Goal: Task Accomplishment & Management: Manage account settings

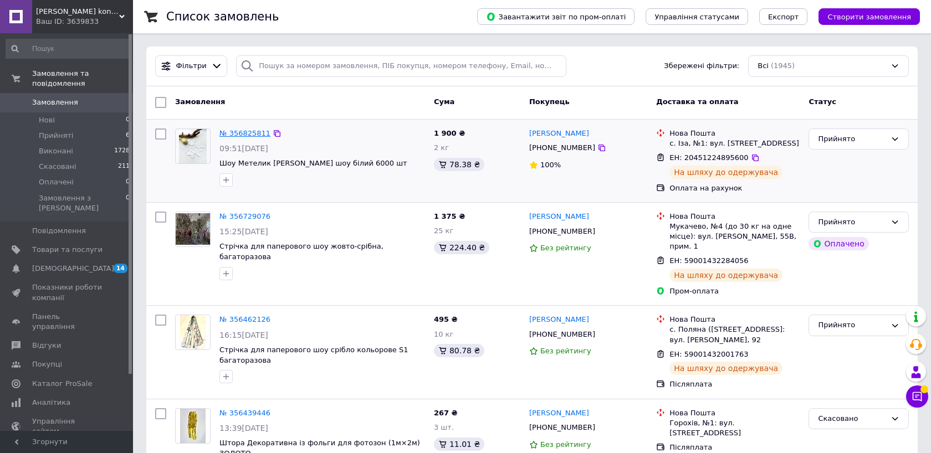
click at [255, 134] on link "№ 356825811" at bounding box center [244, 133] width 51 height 8
click at [80, 379] on span "Каталог ProSale" at bounding box center [62, 384] width 60 height 10
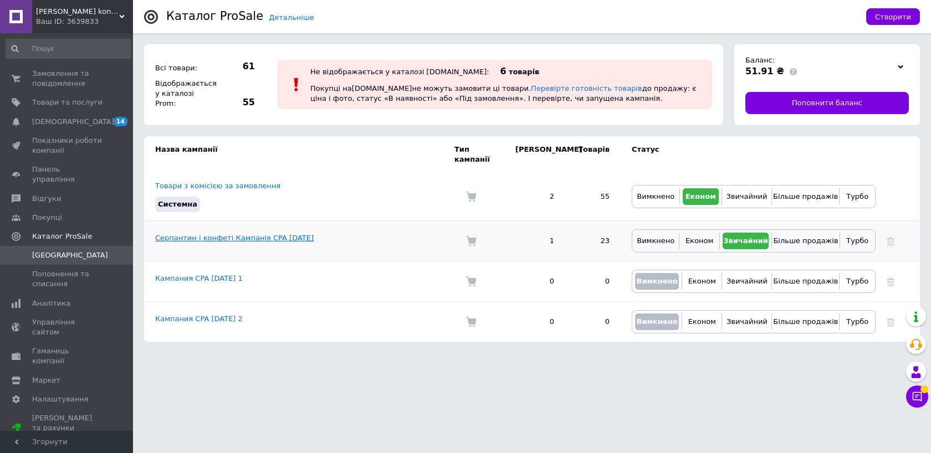
click at [294, 234] on link "Серпантин і конфеті Кампанія CPA [DATE]" at bounding box center [234, 238] width 158 height 8
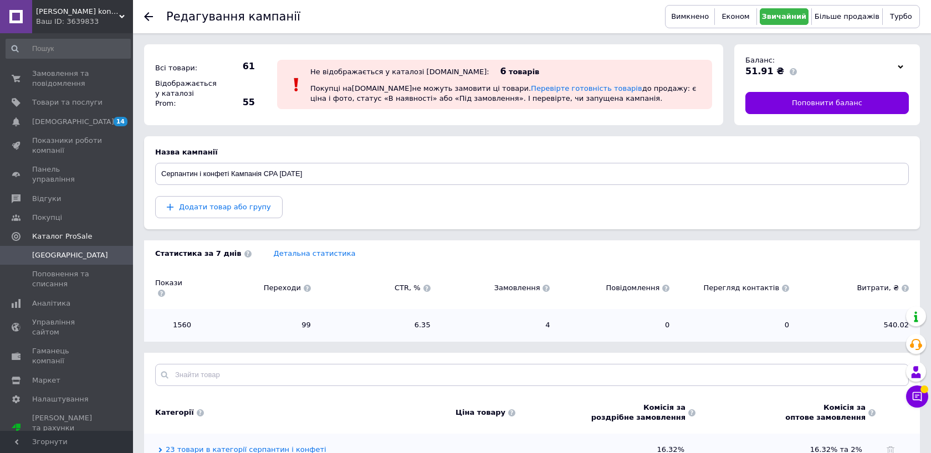
scroll to position [42, 0]
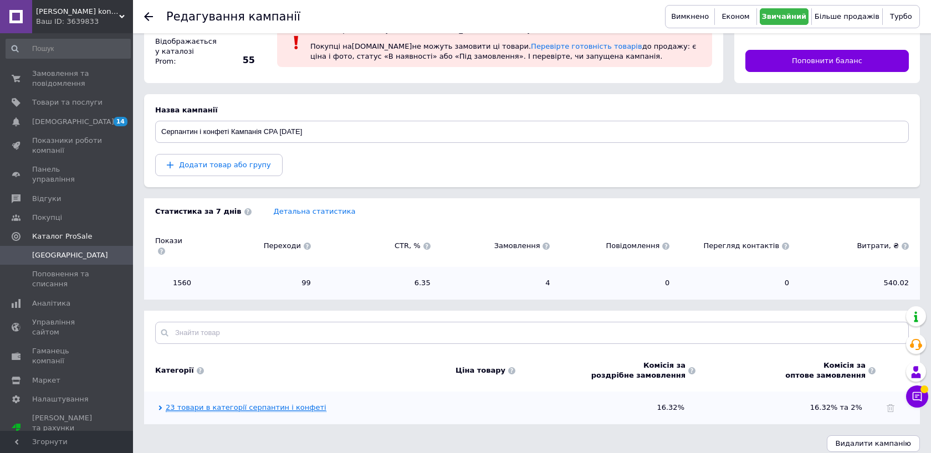
click at [249, 403] on link "23 товари в категорії серпантин і конфеті" at bounding box center [246, 407] width 161 height 9
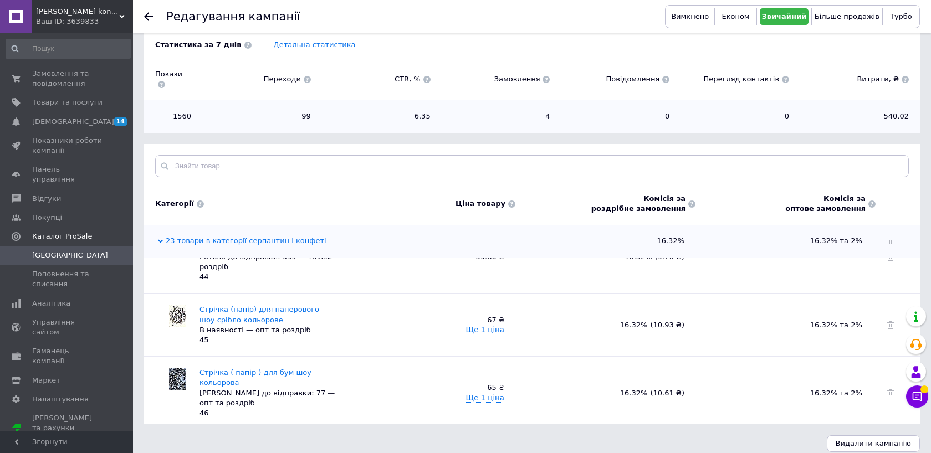
scroll to position [665, 0]
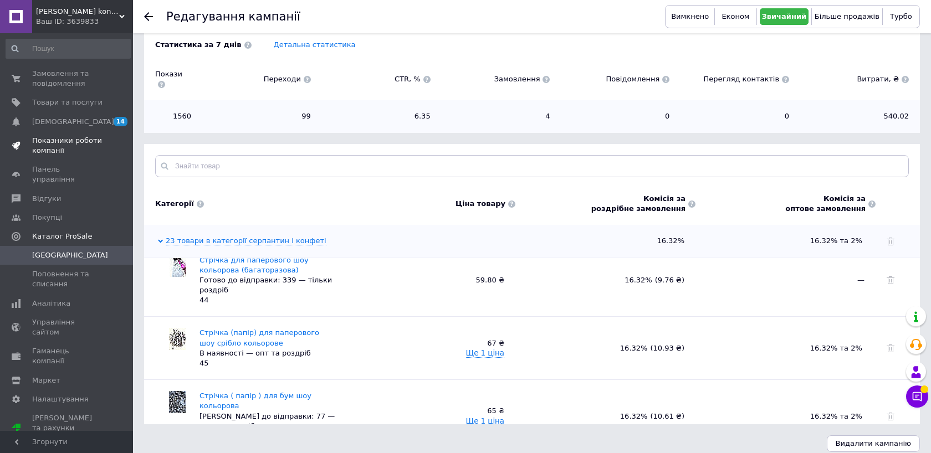
click at [68, 145] on span "Показники роботи компанії" at bounding box center [67, 146] width 70 height 20
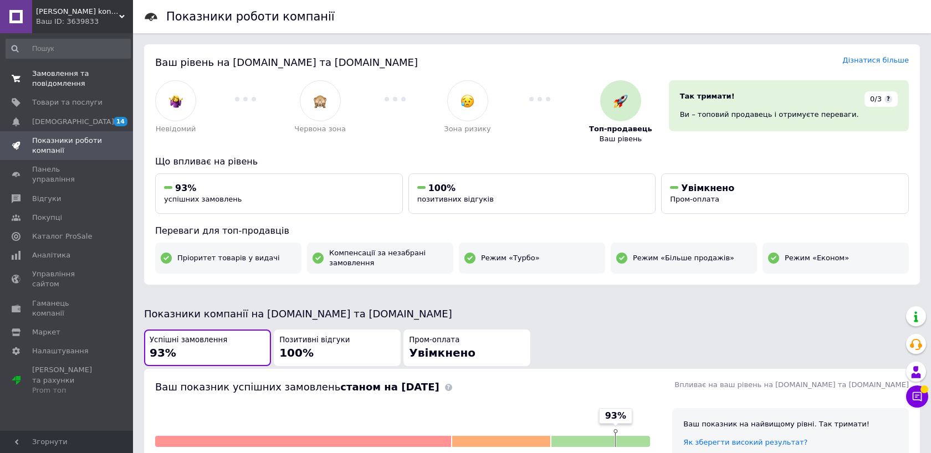
click at [55, 77] on span "Замовлення та повідомлення" at bounding box center [67, 79] width 70 height 20
